Goal: Communication & Community: Answer question/provide support

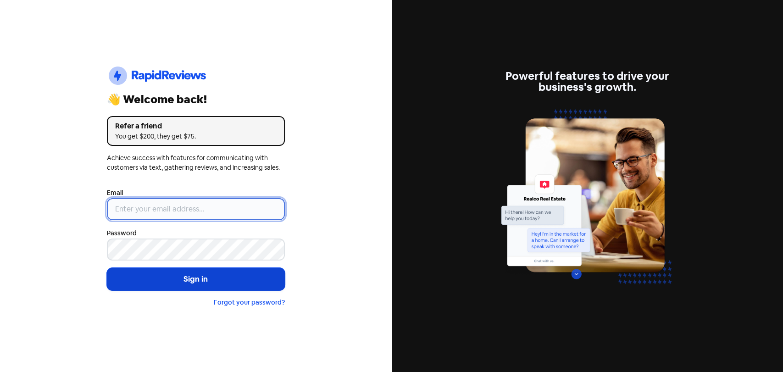
type input "[EMAIL_ADDRESS][PERSON_NAME][DOMAIN_NAME]"
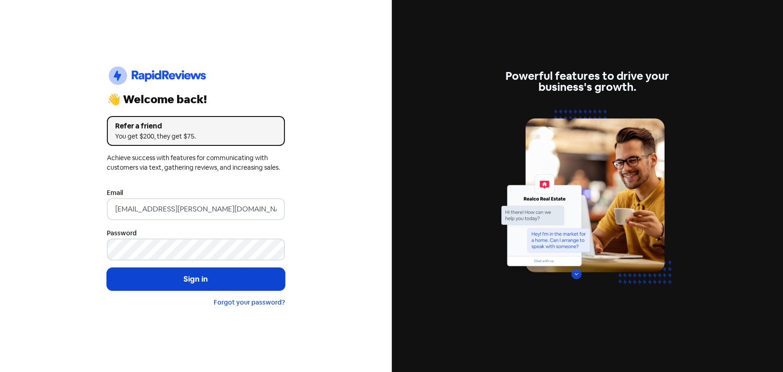
click at [188, 286] on button "Sign in" at bounding box center [196, 279] width 178 height 23
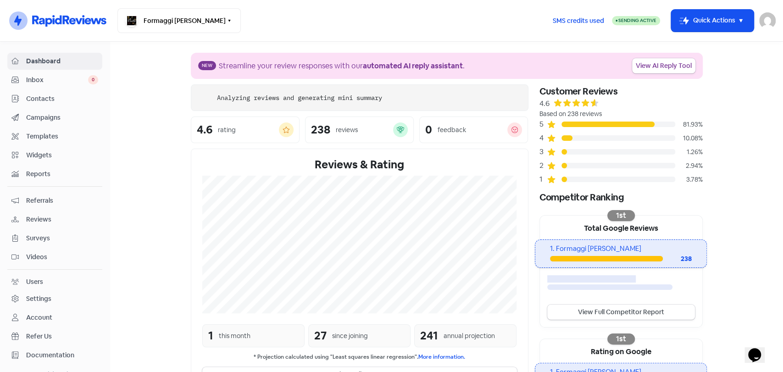
click at [57, 81] on span "Inbox" at bounding box center [57, 80] width 62 height 10
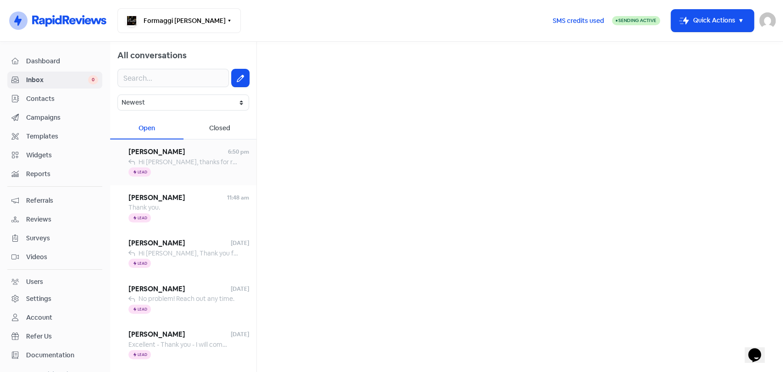
click at [187, 170] on div "Icon For Thunder Lead" at bounding box center [188, 172] width 121 height 11
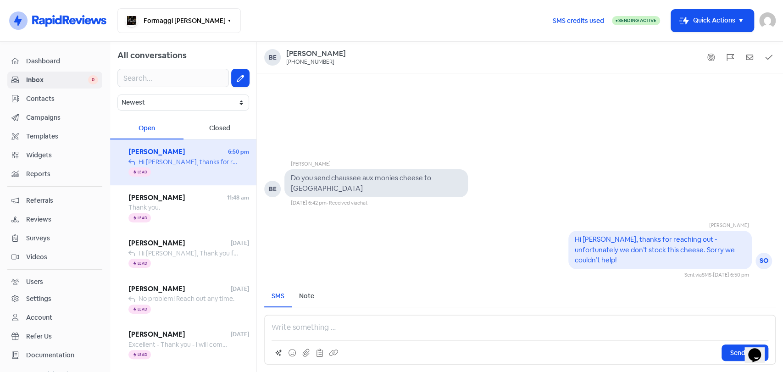
click at [381, 253] on div "[PERSON_NAME] SO Hi [PERSON_NAME], thanks for reaching out - unfortunately we d…" at bounding box center [520, 243] width 526 height 72
click at [169, 210] on div "Thank you." at bounding box center [188, 208] width 121 height 10
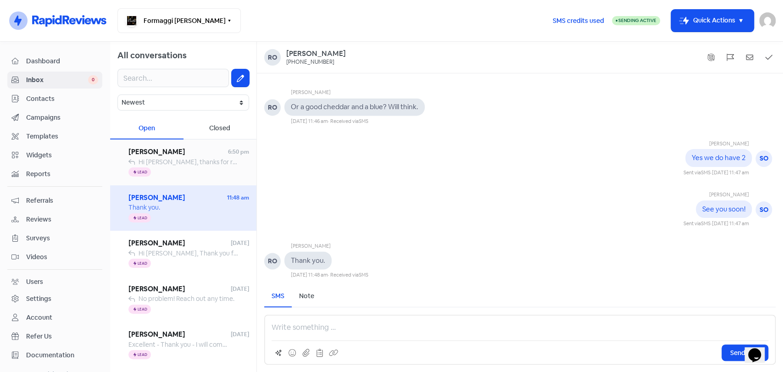
click at [198, 165] on span "Hi [PERSON_NAME], thanks for reaching out - unfortunately we don’t stock this c…" at bounding box center [300, 162] width 323 height 8
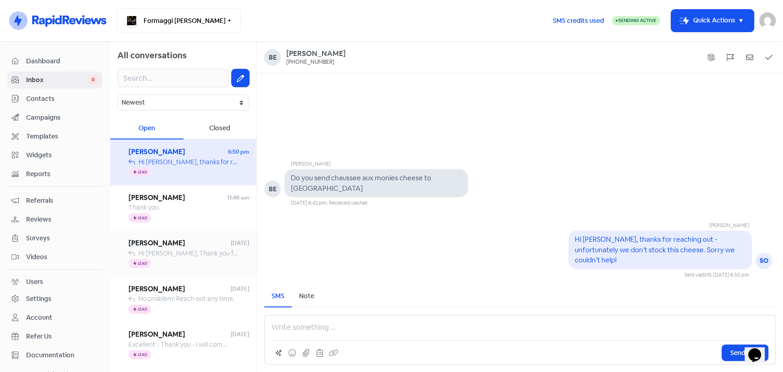
click at [197, 254] on span "Hi [PERSON_NAME], Thank you for reaching out! Unfortunately, we do not stock th…" at bounding box center [273, 253] width 269 height 8
